Goal: Find contact information: Find contact information

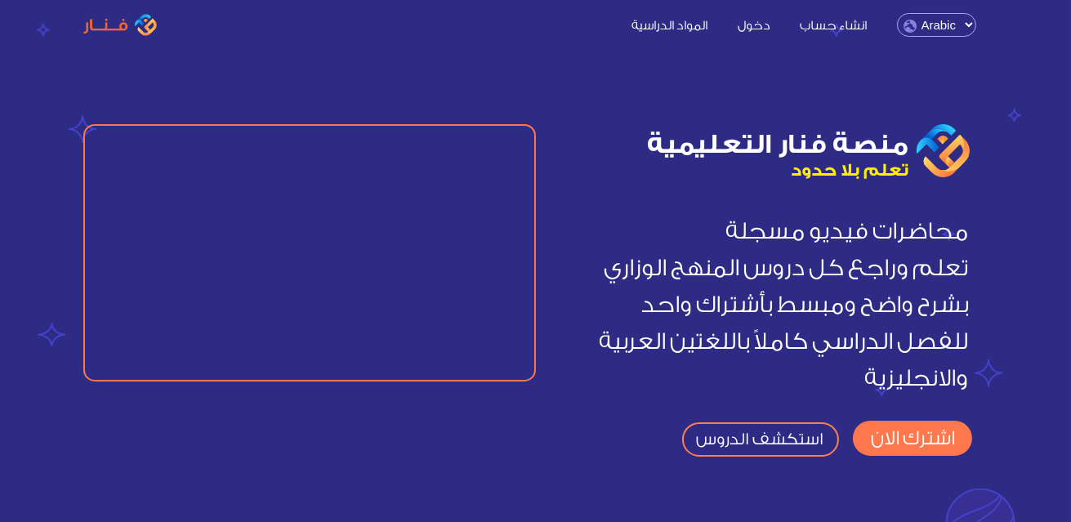
click at [487, 464] on div "منصة فنار التعليمية تعلم بلا حدود محاضرات فيديو مسجلة تعلم وراجع كل دروس المنهج…" at bounding box center [535, 300] width 905 height 353
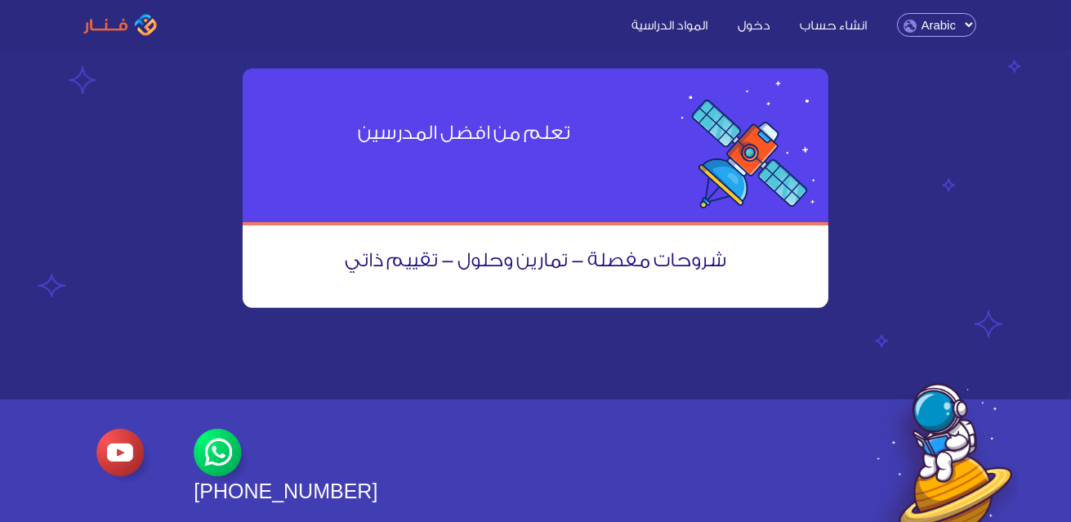
scroll to position [1874, 0]
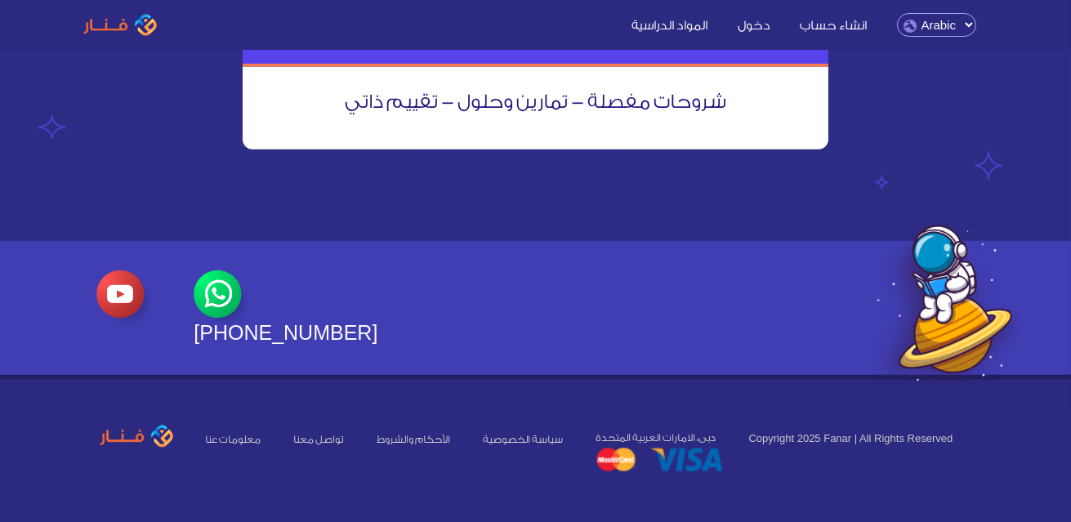
drag, startPoint x: 444, startPoint y: 271, endPoint x: 419, endPoint y: 305, distance: 42.0
click at [419, 305] on div "[PHONE_NUMBER]" at bounding box center [422, 307] width 679 height 75
drag, startPoint x: 419, startPoint y: 305, endPoint x: 609, endPoint y: 284, distance: 190.6
click at [609, 284] on div "[PHONE_NUMBER]" at bounding box center [422, 307] width 679 height 75
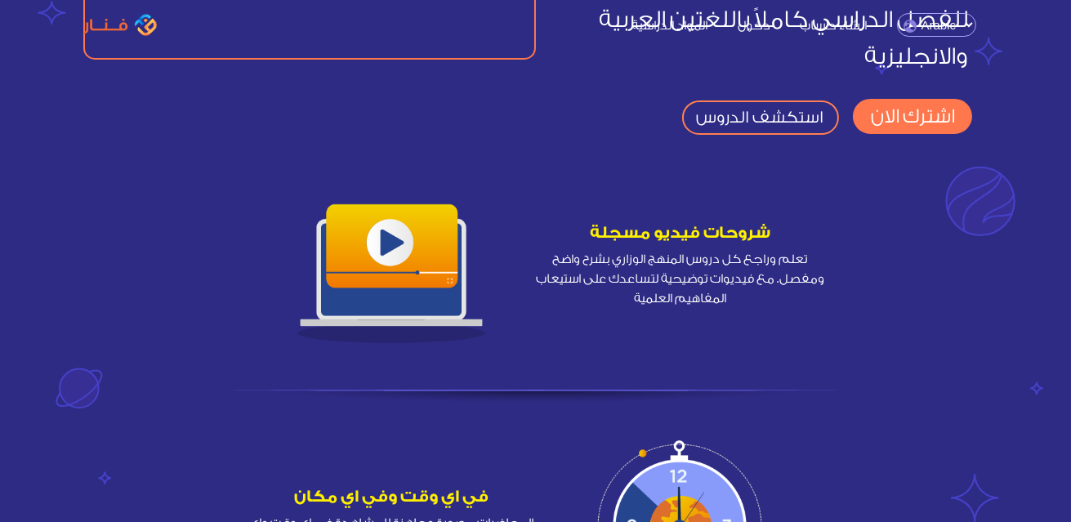
scroll to position [0, 0]
